Goal: Information Seeking & Learning: Learn about a topic

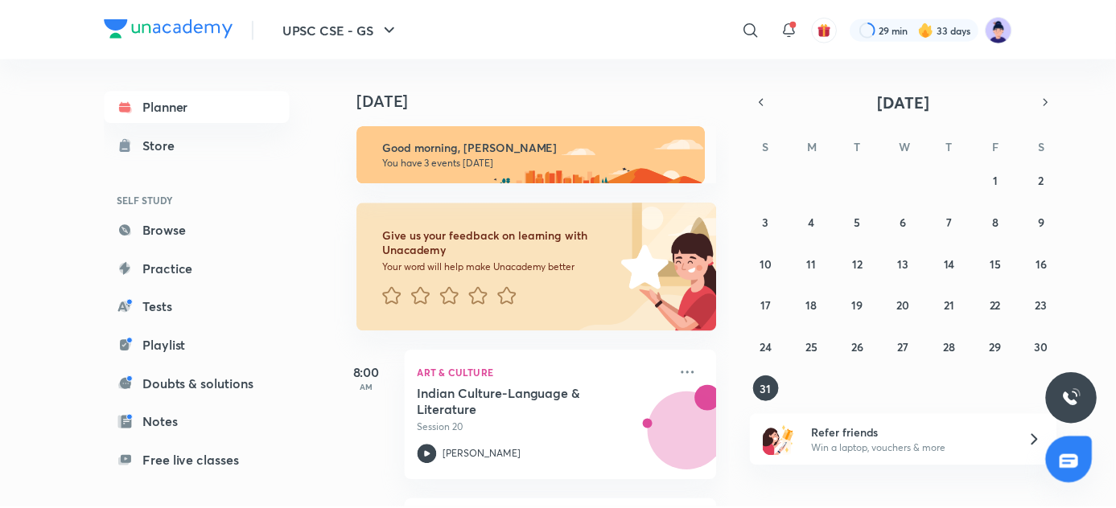
scroll to position [138, 0]
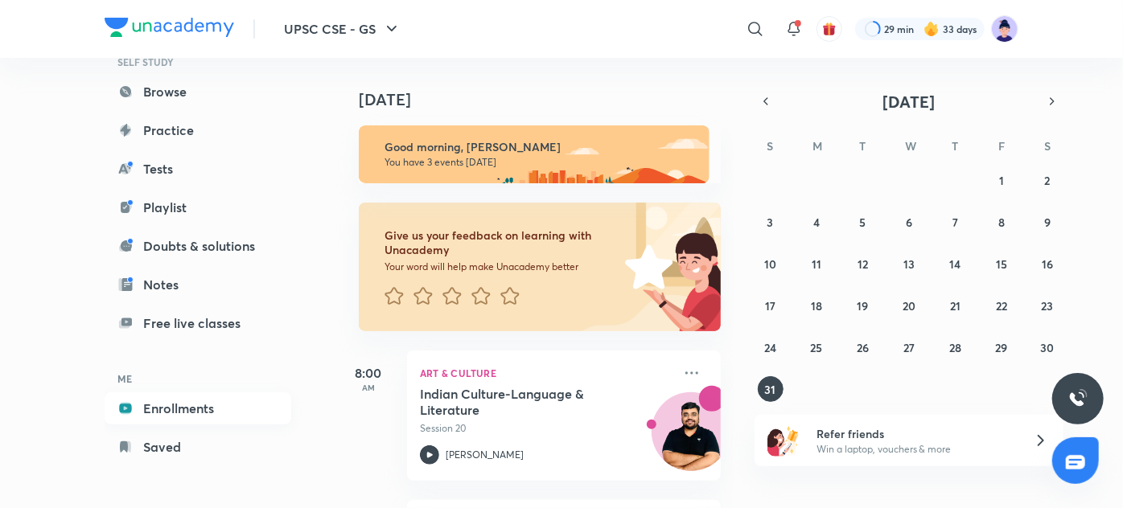
click at [197, 405] on link "Enrollments" at bounding box center [198, 409] width 187 height 32
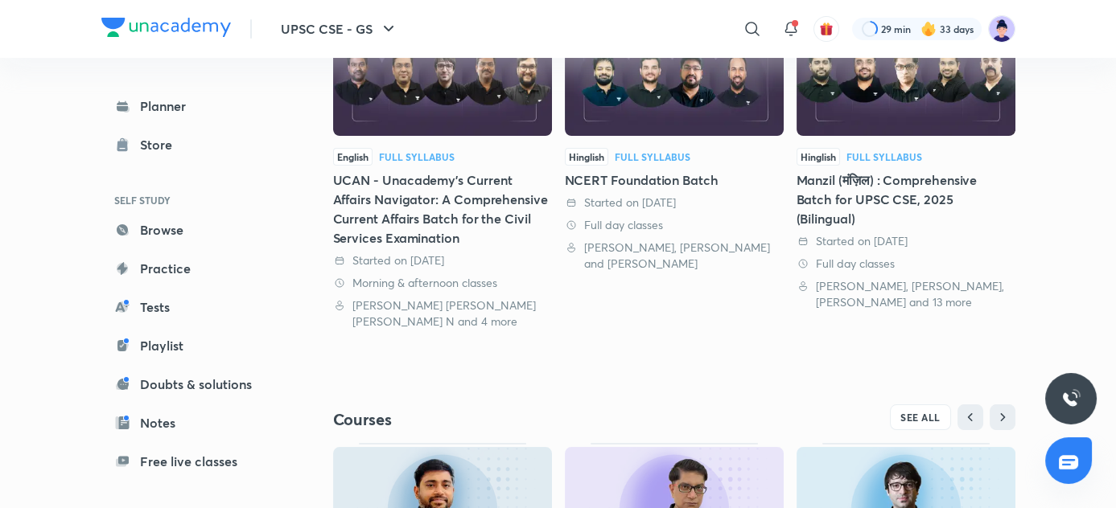
scroll to position [447, 0]
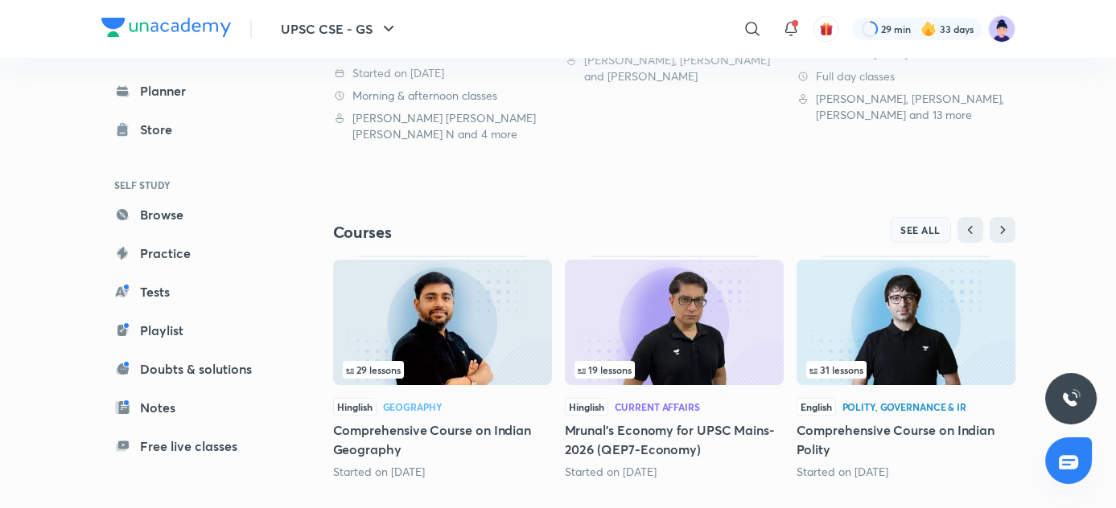
click at [931, 233] on span "SEE ALL" at bounding box center [920, 229] width 40 height 11
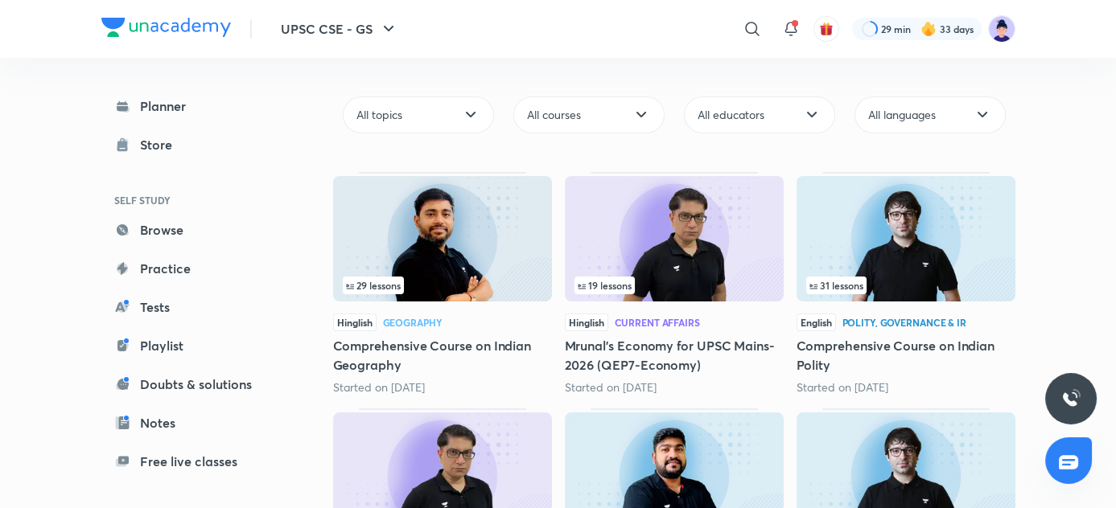
scroll to position [137, 0]
click at [896, 324] on div "Polity, Governance & IR" at bounding box center [904, 323] width 124 height 10
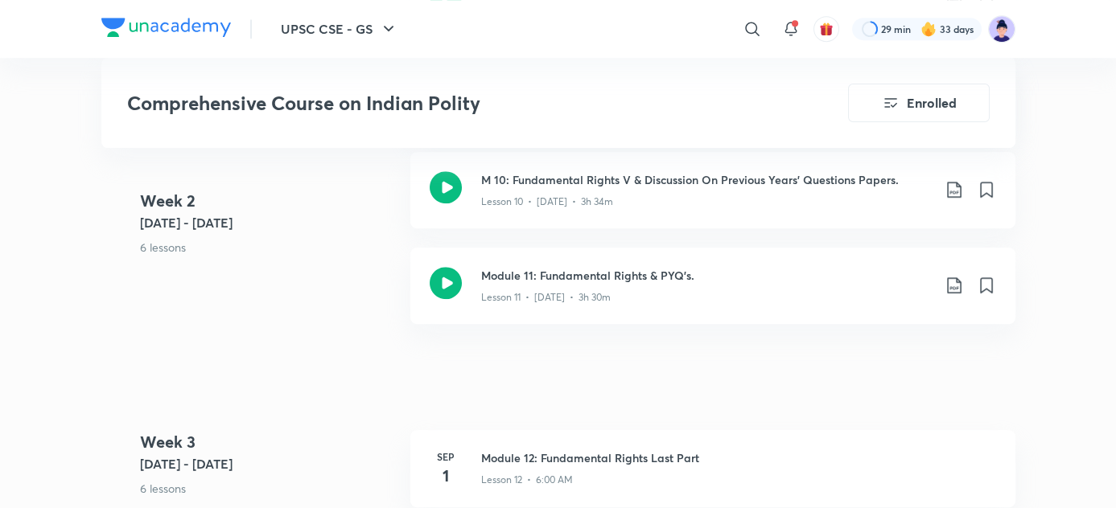
scroll to position [1824, 0]
click at [950, 187] on icon at bounding box center [953, 188] width 19 height 19
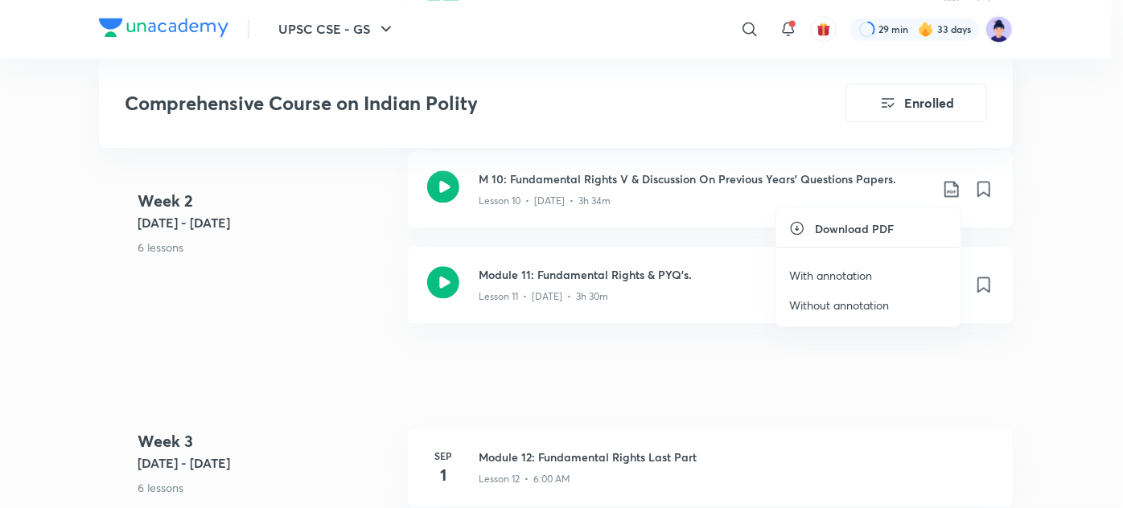
click at [866, 282] on p "With annotation" at bounding box center [830, 275] width 83 height 17
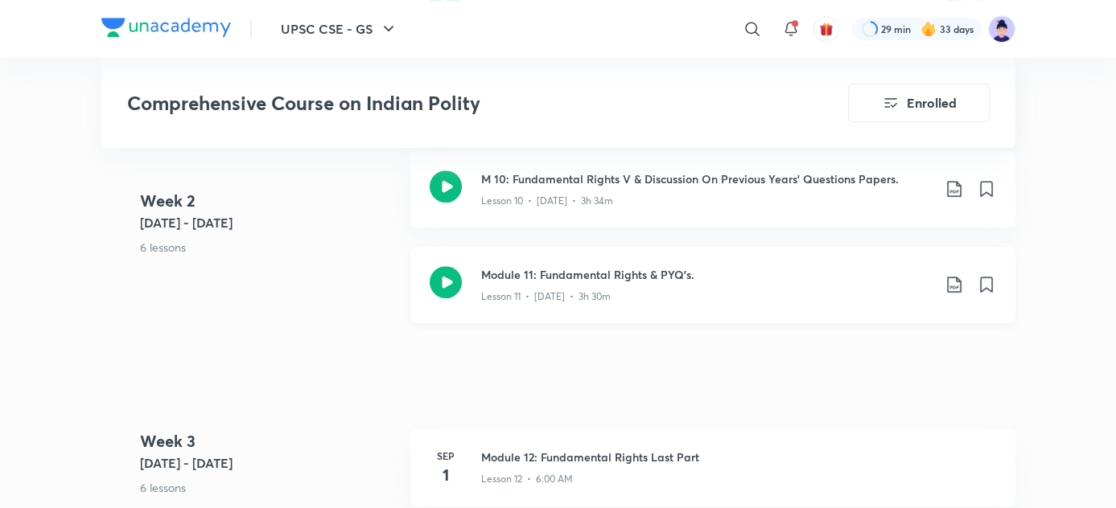
click at [959, 285] on icon at bounding box center [953, 284] width 19 height 19
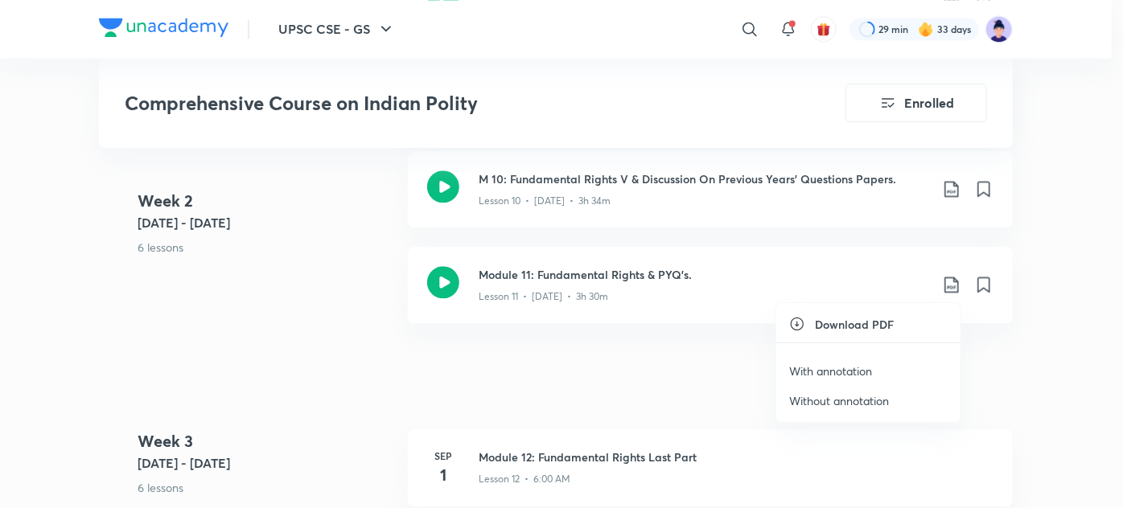
click at [862, 368] on p "With annotation" at bounding box center [830, 371] width 83 height 17
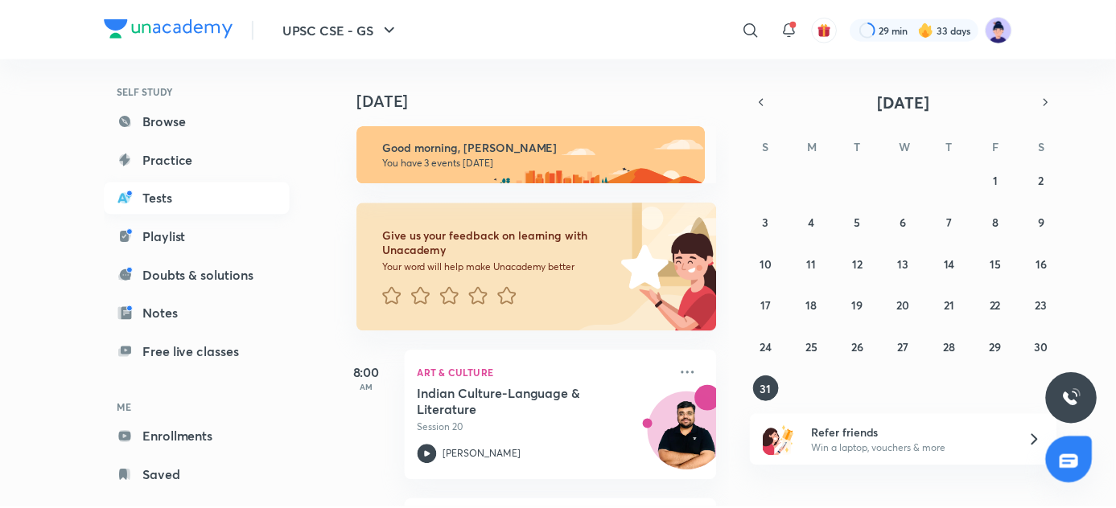
scroll to position [138, 0]
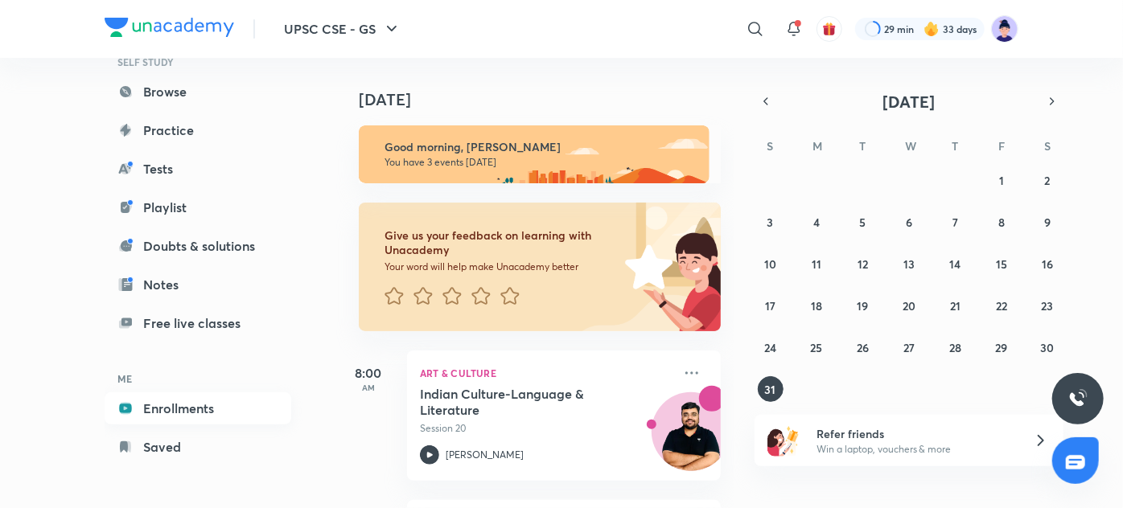
click at [202, 409] on link "Enrollments" at bounding box center [198, 409] width 187 height 32
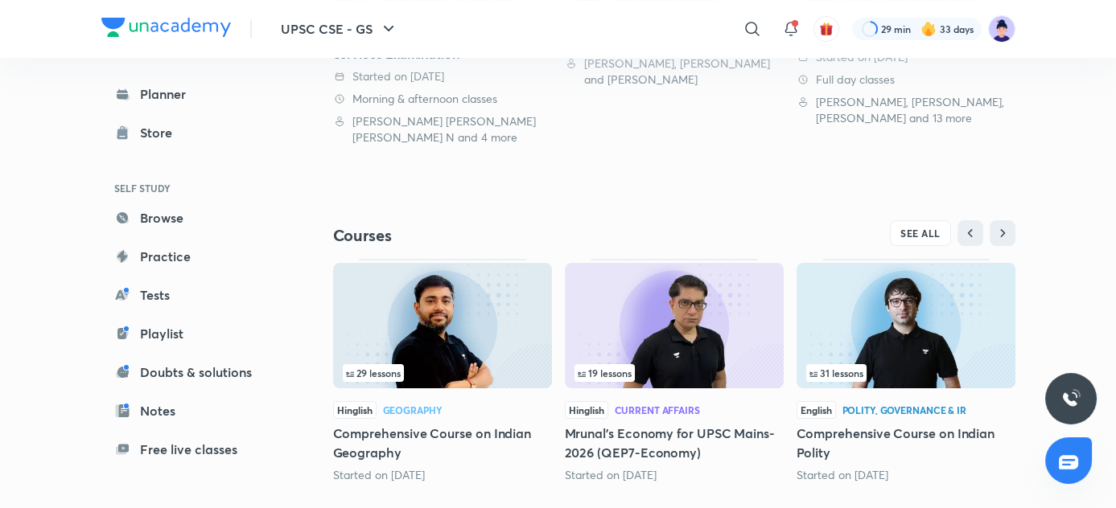
scroll to position [446, 0]
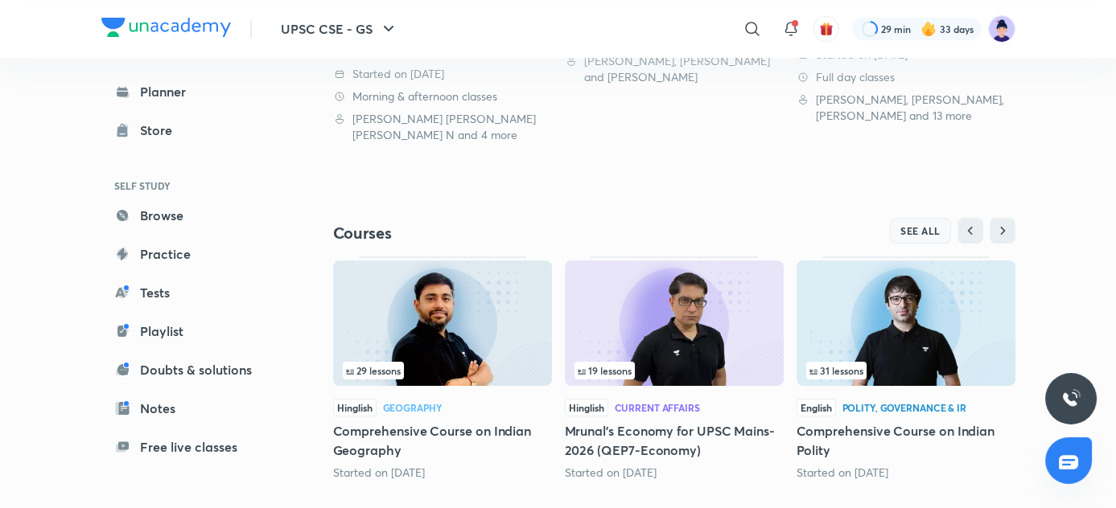
click at [908, 228] on span "SEE ALL" at bounding box center [920, 230] width 40 height 11
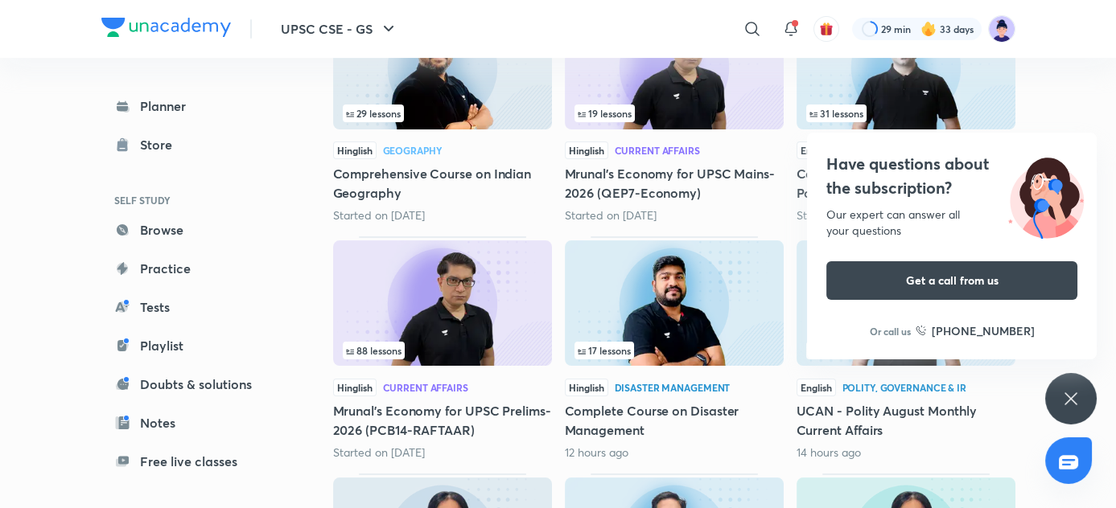
scroll to position [307, 0]
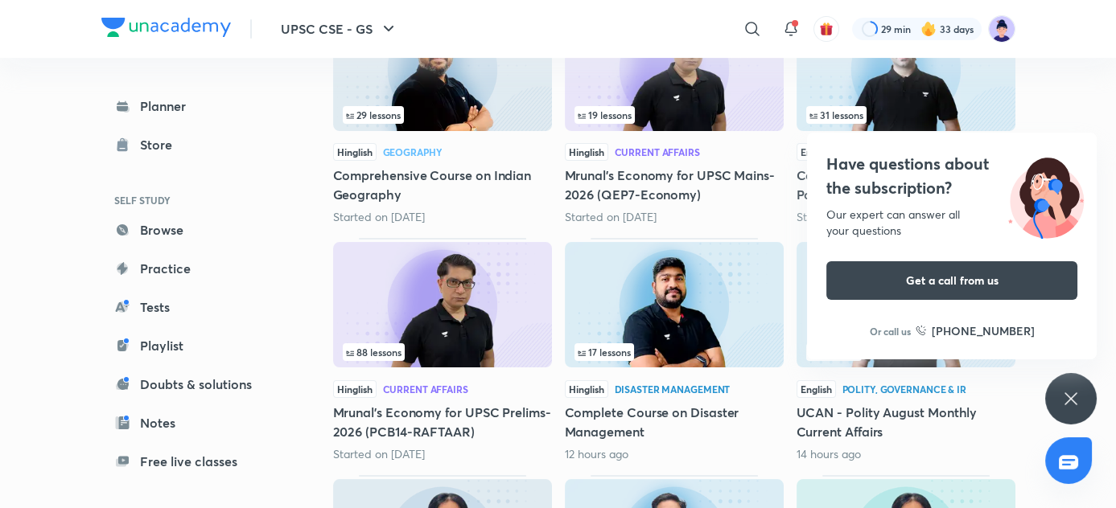
click at [412, 434] on h5 "Mrunal’s Economy for UPSC Prelims-2026 (PCB14-RAFTAAR)" at bounding box center [442, 422] width 219 height 39
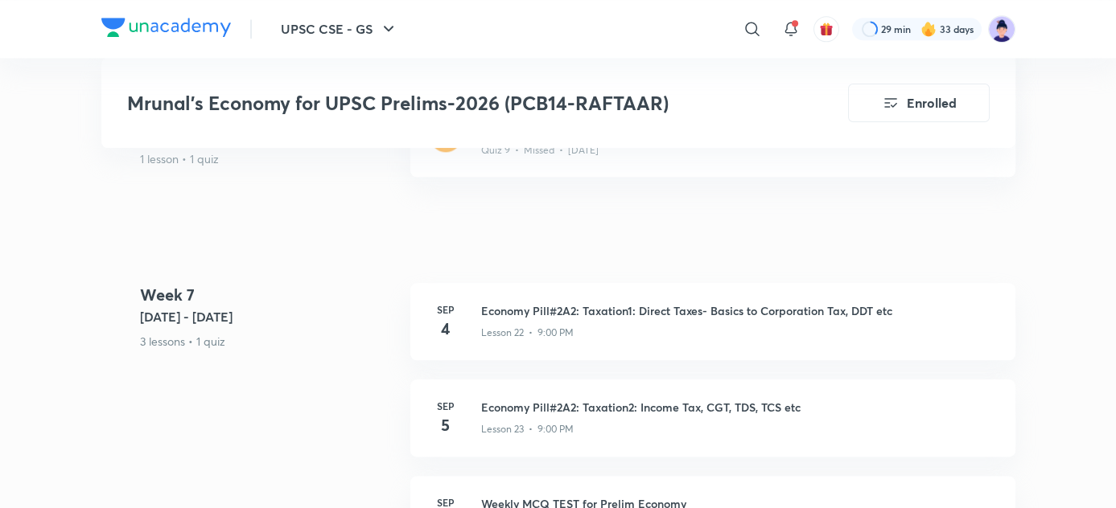
scroll to position [4184, 0]
